Goal: Transaction & Acquisition: Purchase product/service

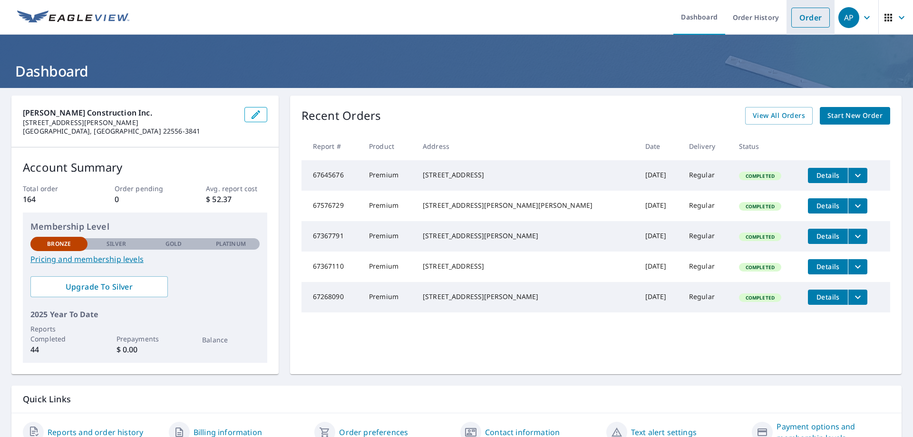
click at [805, 17] on link "Order" at bounding box center [810, 18] width 39 height 20
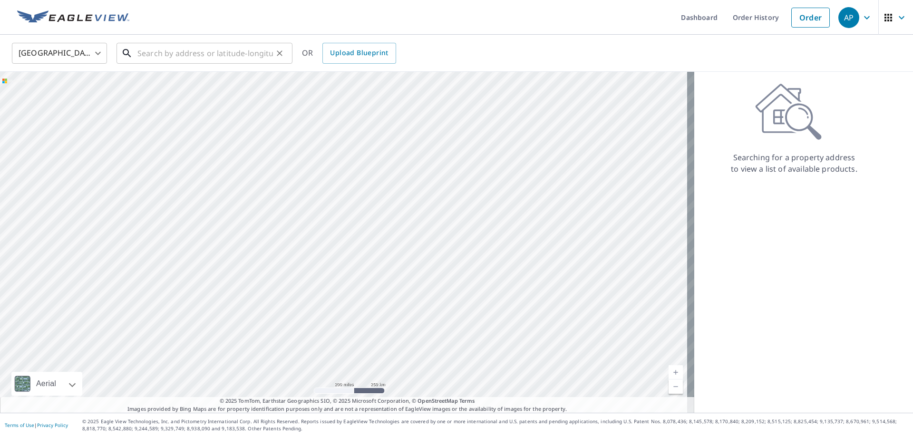
click at [187, 53] on input "text" at bounding box center [205, 53] width 136 height 27
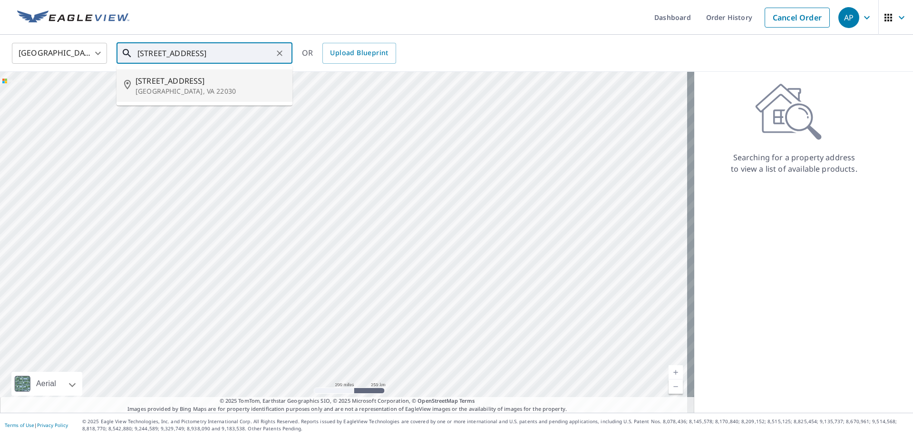
click at [174, 84] on span "[STREET_ADDRESS]" at bounding box center [210, 80] width 149 height 11
type input "[STREET_ADDRESS][PERSON_NAME]"
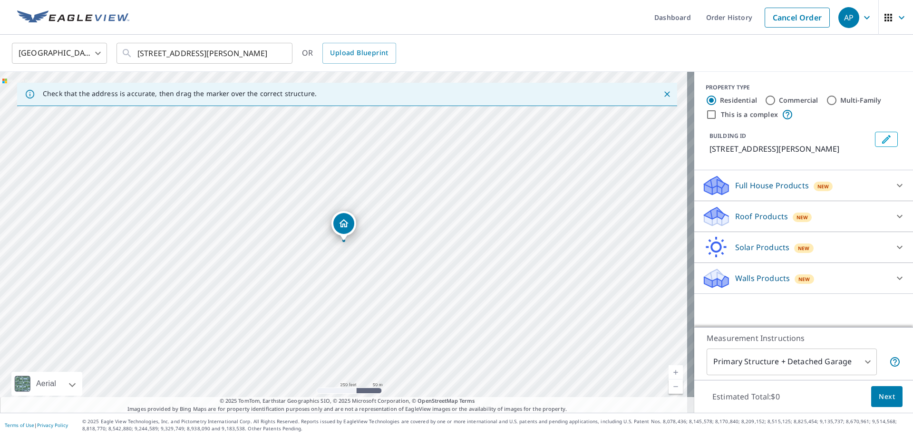
click at [774, 221] on p "Roof Products" at bounding box center [761, 216] width 53 height 11
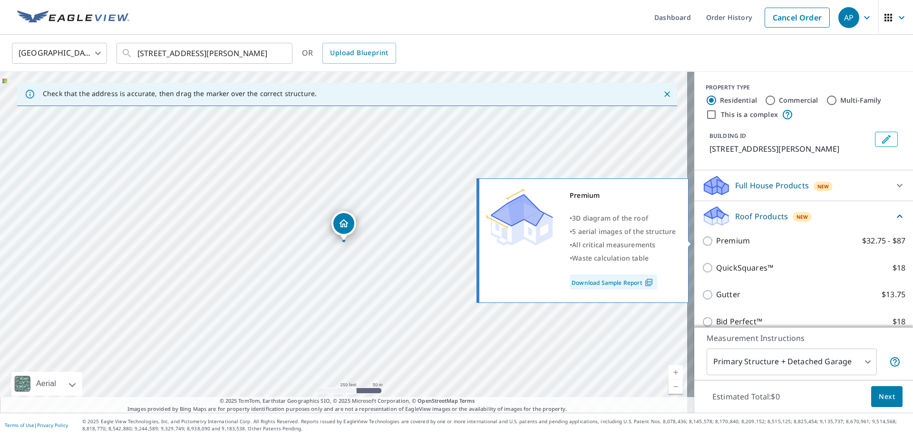
click at [759, 240] on label "Premium $32.75 - $87" at bounding box center [810, 241] width 189 height 12
click at [716, 240] on input "Premium $32.75 - $87" at bounding box center [709, 240] width 14 height 11
checkbox input "true"
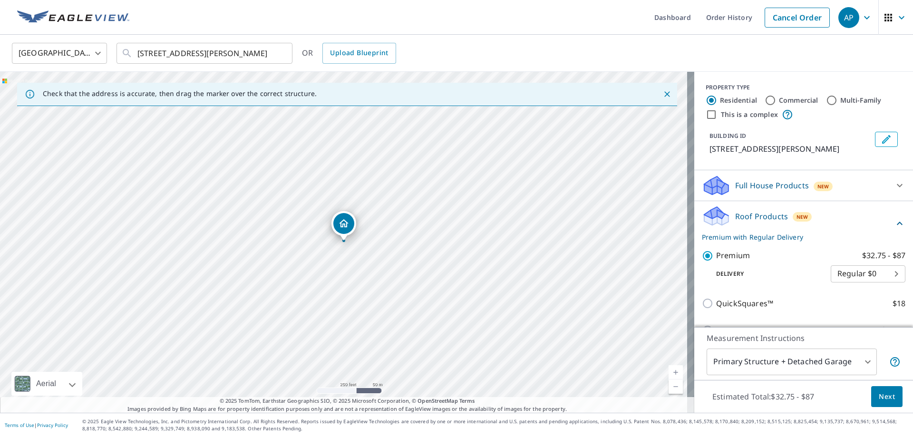
click at [889, 396] on button "Next" at bounding box center [886, 396] width 31 height 21
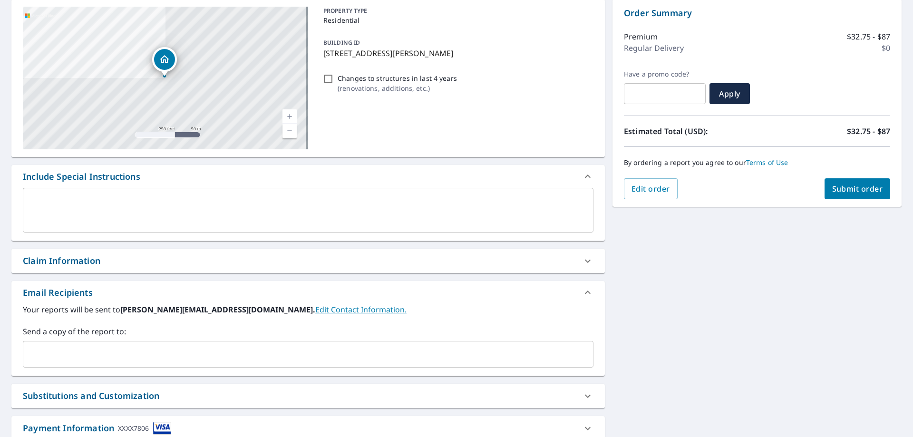
scroll to position [143, 0]
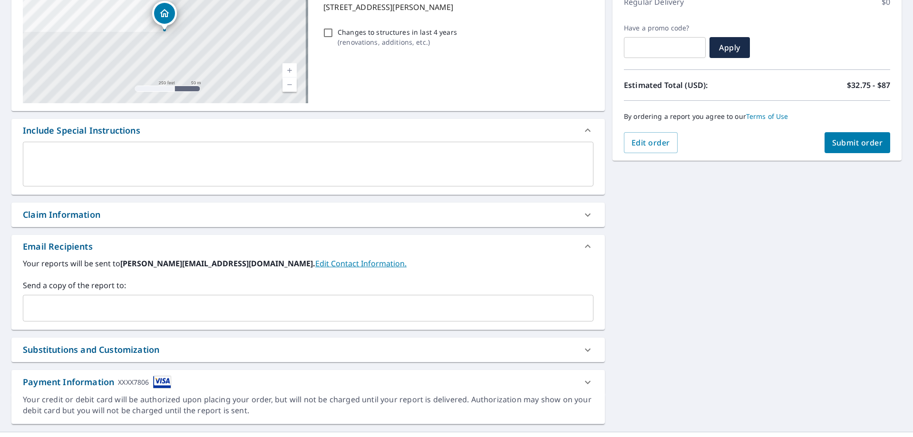
click at [71, 324] on div "Your reports will be sent to [PERSON_NAME][EMAIL_ADDRESS][DOMAIN_NAME]. Edit Co…" at bounding box center [308, 294] width 594 height 72
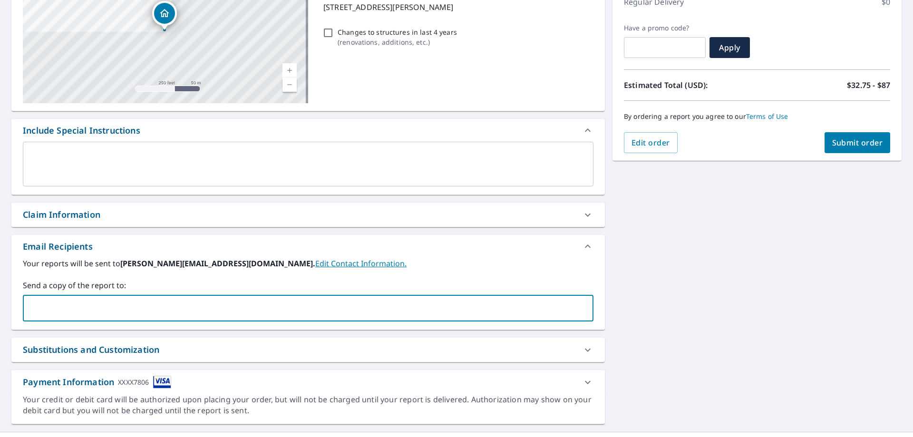
click at [71, 316] on input "text" at bounding box center [301, 308] width 548 height 18
click at [118, 308] on input "[EMAIL_ADDRESS][DOMAIN_NAME]" at bounding box center [301, 308] width 548 height 18
type input "[EMAIL_ADDRESS][DOMAIN_NAME]"
click at [853, 142] on span "Submit order" at bounding box center [857, 142] width 51 height 10
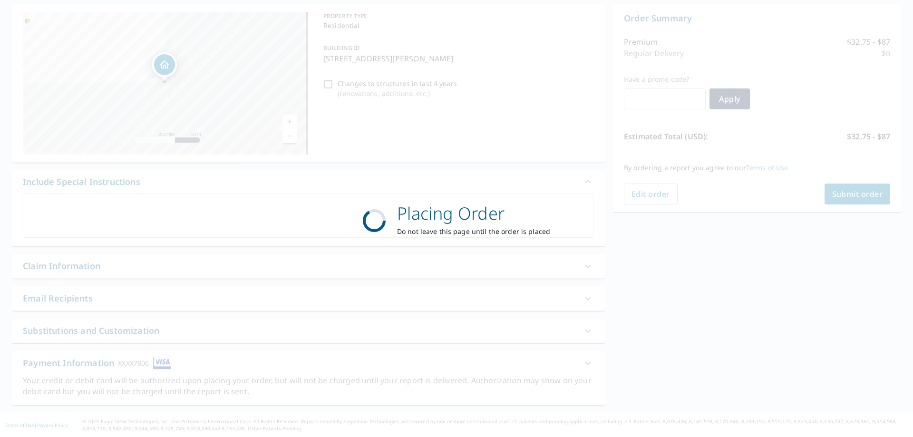
scroll to position [91, 0]
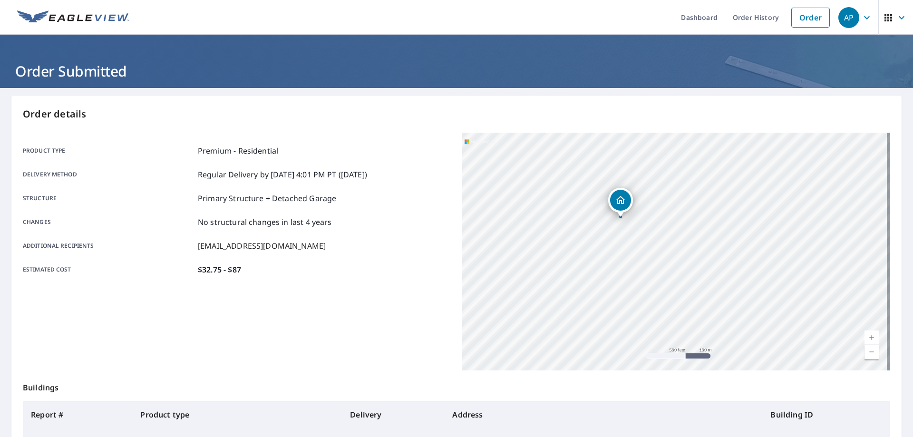
drag, startPoint x: 606, startPoint y: 235, endPoint x: 619, endPoint y: 240, distance: 14.1
click at [619, 240] on div "[STREET_ADDRESS][PERSON_NAME]" at bounding box center [676, 252] width 428 height 238
drag, startPoint x: 672, startPoint y: 196, endPoint x: 608, endPoint y: 178, distance: 65.8
click at [609, 178] on div "[STREET_ADDRESS][PERSON_NAME]" at bounding box center [676, 252] width 428 height 238
drag, startPoint x: 627, startPoint y: 237, endPoint x: 464, endPoint y: 200, distance: 167.8
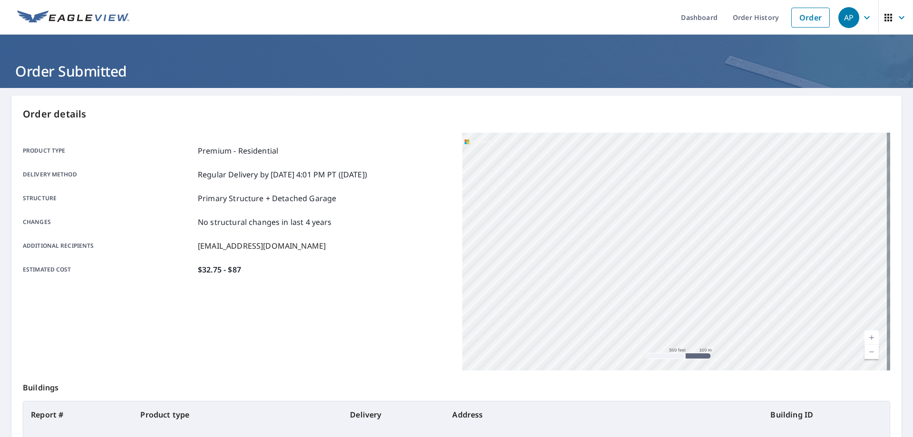
click at [464, 200] on div "[STREET_ADDRESS][PERSON_NAME]" at bounding box center [676, 252] width 428 height 238
drag, startPoint x: 591, startPoint y: 226, endPoint x: 766, endPoint y: 269, distance: 180.1
click at [766, 269] on div "[STREET_ADDRESS][PERSON_NAME]" at bounding box center [676, 252] width 428 height 238
drag, startPoint x: 734, startPoint y: 262, endPoint x: 719, endPoint y: 262, distance: 15.7
click at [719, 262] on div "[STREET_ADDRESS][PERSON_NAME]" at bounding box center [676, 252] width 428 height 238
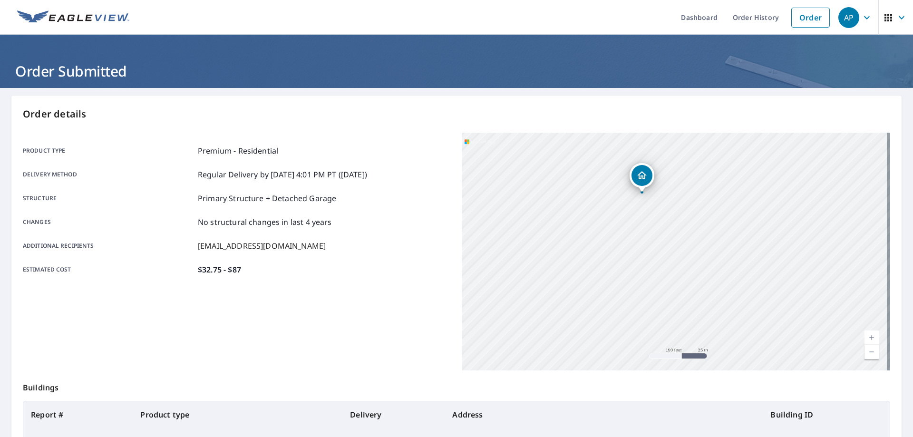
drag, startPoint x: 670, startPoint y: 229, endPoint x: 645, endPoint y: 224, distance: 25.1
click at [650, 230] on div "[STREET_ADDRESS][PERSON_NAME]" at bounding box center [676, 252] width 428 height 238
drag, startPoint x: 658, startPoint y: 202, endPoint x: 648, endPoint y: 208, distance: 11.3
click at [651, 208] on div "[STREET_ADDRESS][PERSON_NAME]" at bounding box center [676, 252] width 428 height 238
drag, startPoint x: 744, startPoint y: 251, endPoint x: 705, endPoint y: 275, distance: 46.6
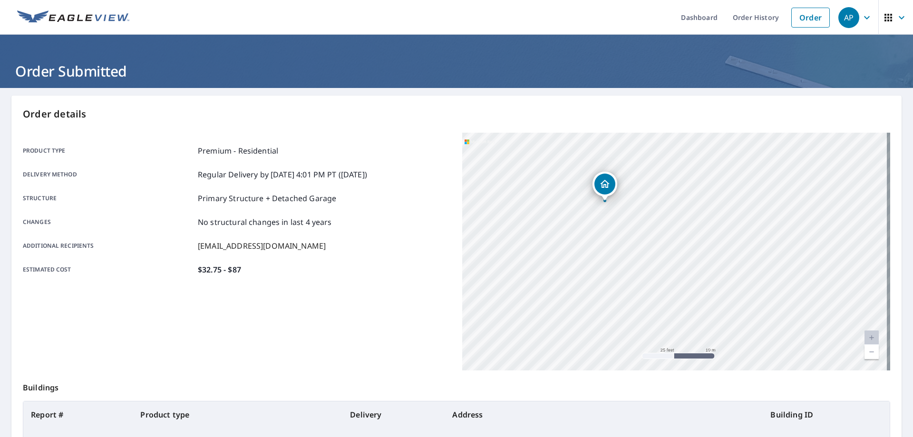
click at [705, 275] on div "[STREET_ADDRESS][PERSON_NAME]" at bounding box center [676, 252] width 428 height 238
